Goal: Information Seeking & Learning: Find specific fact

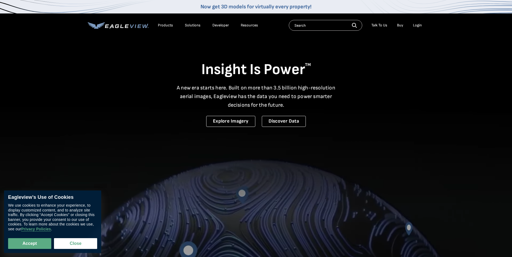
click at [247, 25] on div "Resources" at bounding box center [249, 25] width 17 height 5
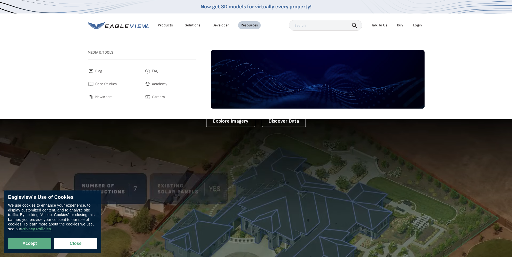
click at [322, 27] on input "text" at bounding box center [325, 25] width 73 height 11
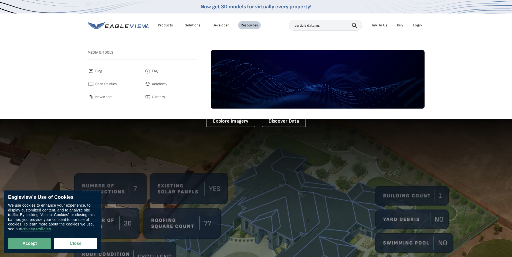
type input "verticle datums"
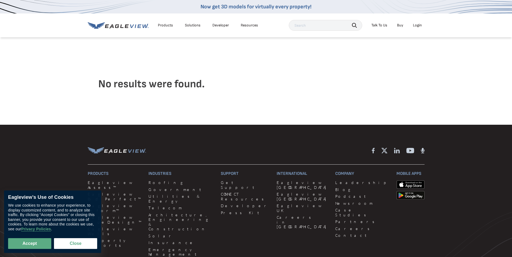
click at [317, 26] on input "text" at bounding box center [325, 25] width 73 height 11
type input "datum"
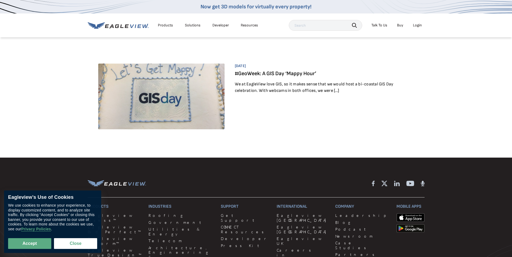
click at [378, 22] on li "Talk To Us" at bounding box center [378, 25] width 21 height 8
click at [380, 26] on div "Talk To Us" at bounding box center [379, 25] width 16 height 5
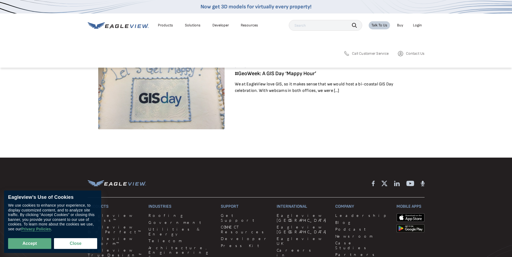
click at [378, 53] on span "Call Customer Service" at bounding box center [370, 53] width 37 height 5
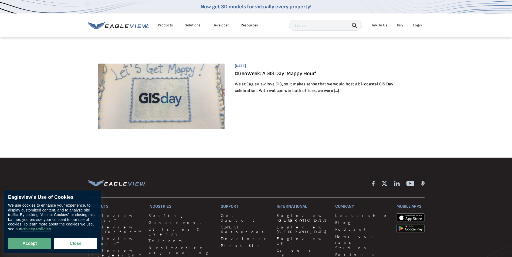
click at [303, 107] on article "[DATE] #GeoWeek: A GIS Day ‘Mappy Hour’ We at EagleView love GIS, so it makes s…" at bounding box center [256, 99] width 316 height 70
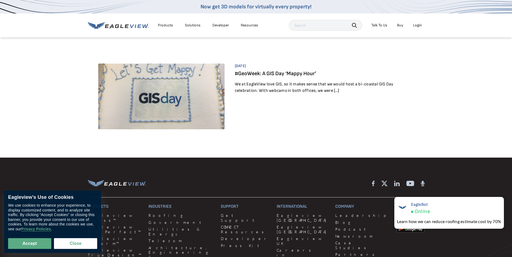
click at [165, 24] on div "Products" at bounding box center [165, 25] width 15 height 5
